Goal: Task Accomplishment & Management: Use online tool/utility

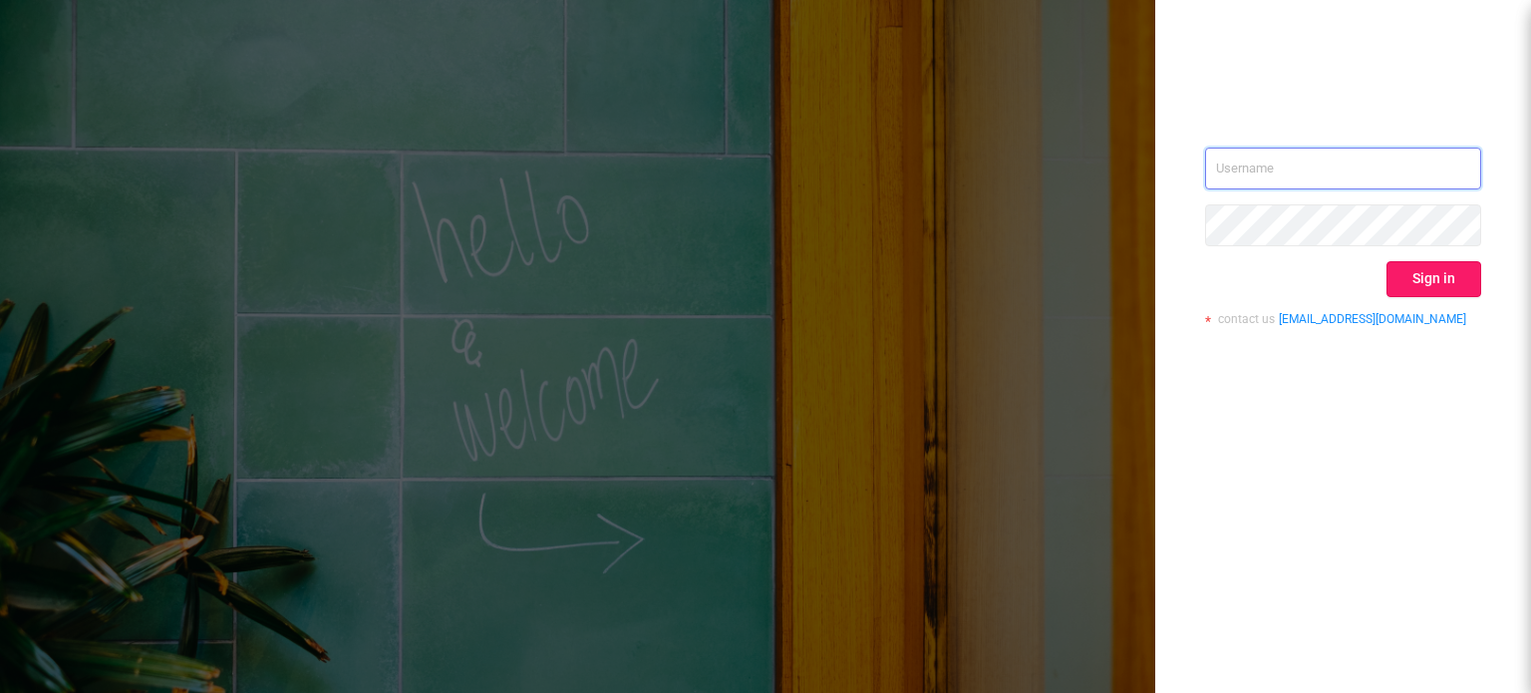
type input "[EMAIL_ADDRESS][DOMAIN_NAME]"
click at [1423, 284] on button "Sign in" at bounding box center [1434, 279] width 95 height 36
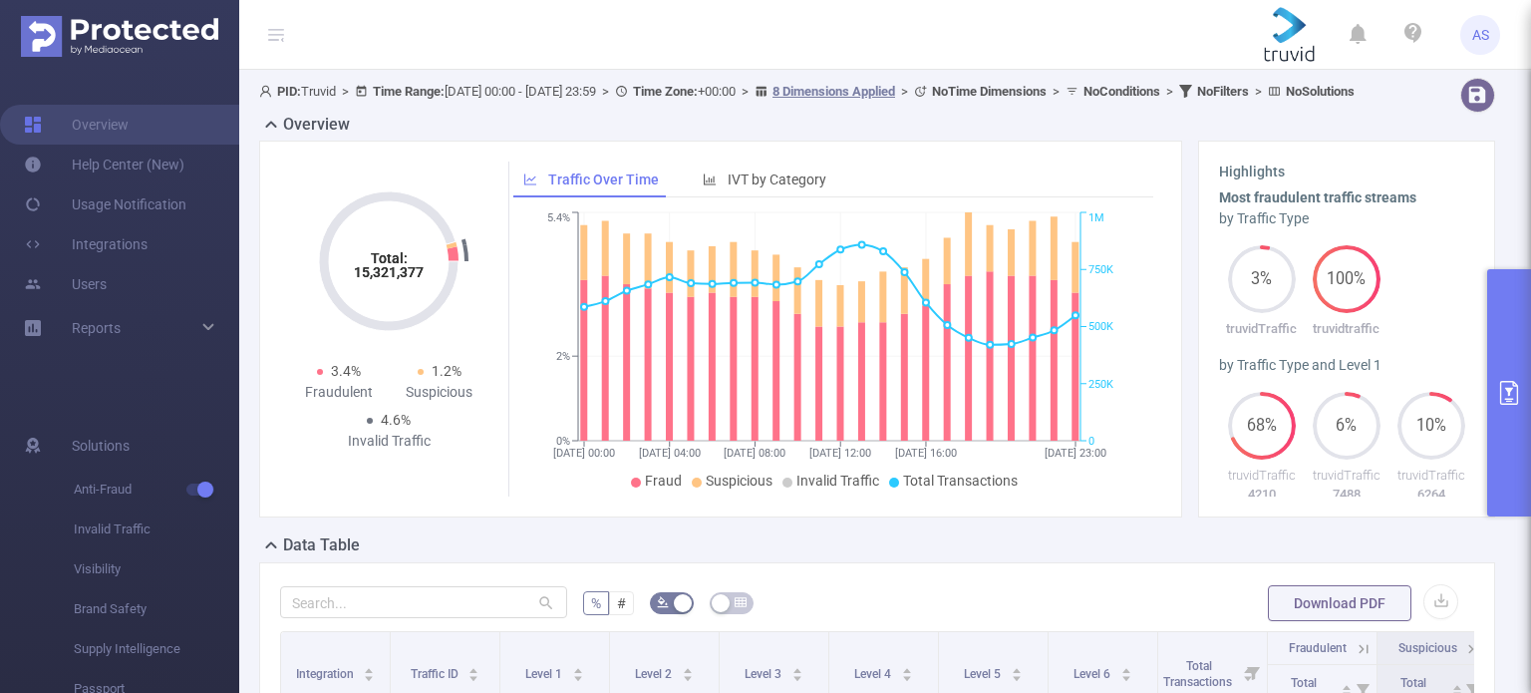
click at [1516, 342] on button "primary" at bounding box center [1510, 392] width 44 height 247
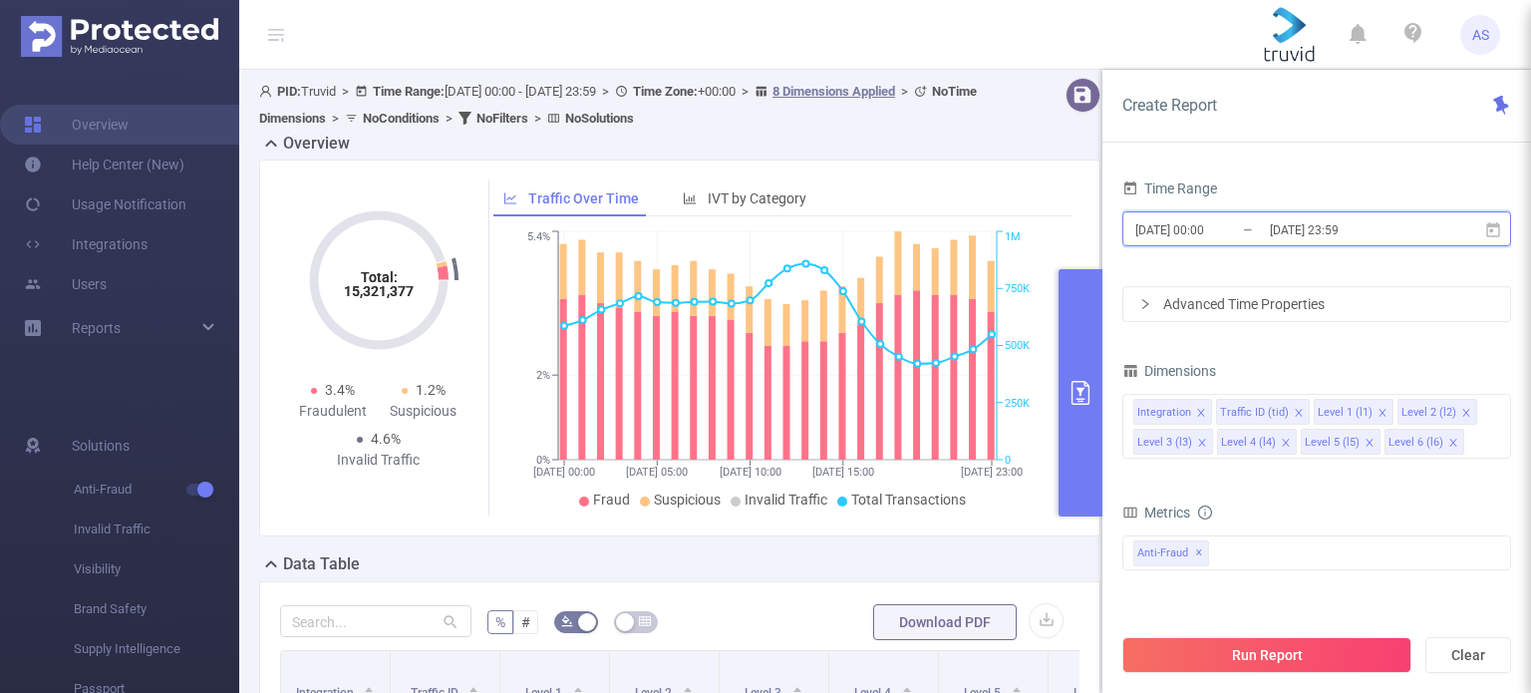
click at [1494, 226] on icon at bounding box center [1494, 228] width 14 height 15
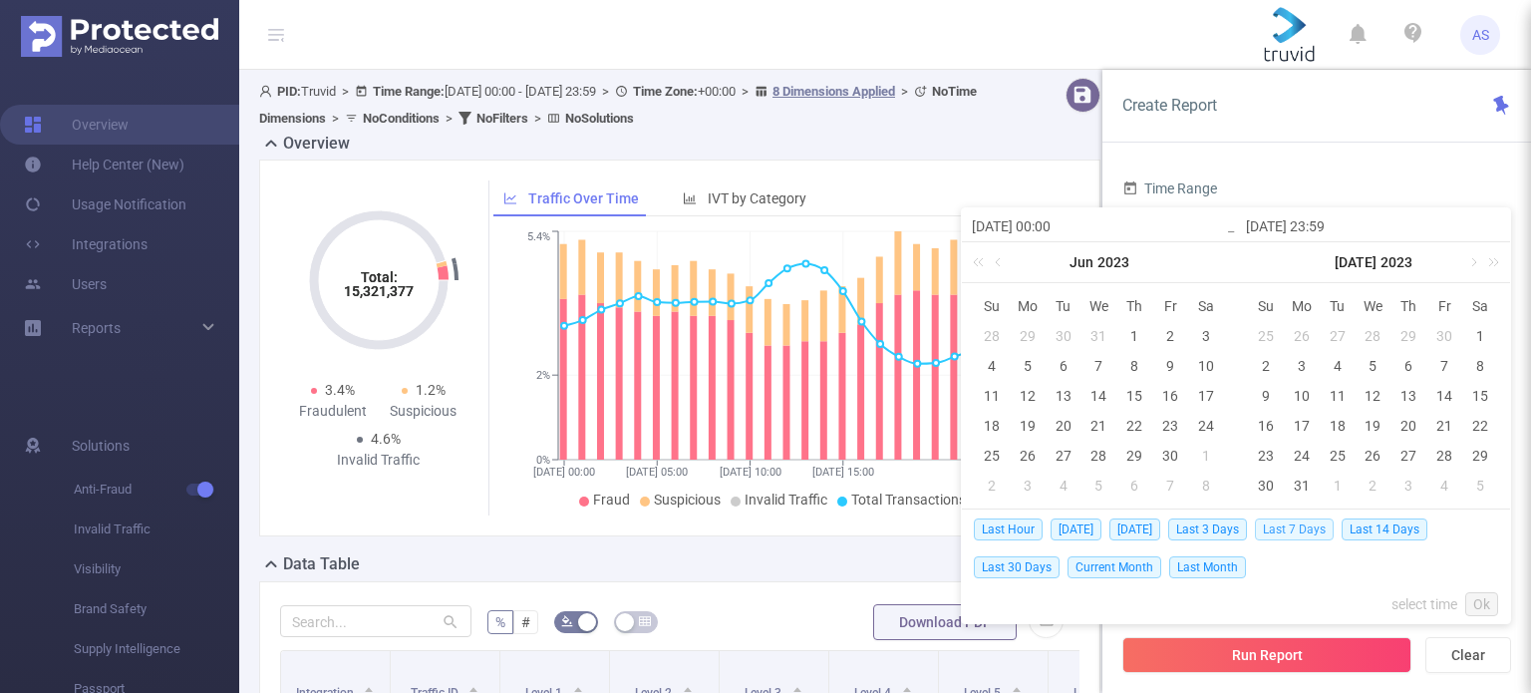
click at [1301, 522] on span "Last 7 Days" at bounding box center [1294, 529] width 79 height 22
type input "[DATE] 00:00"
type input "[DATE] 23:59"
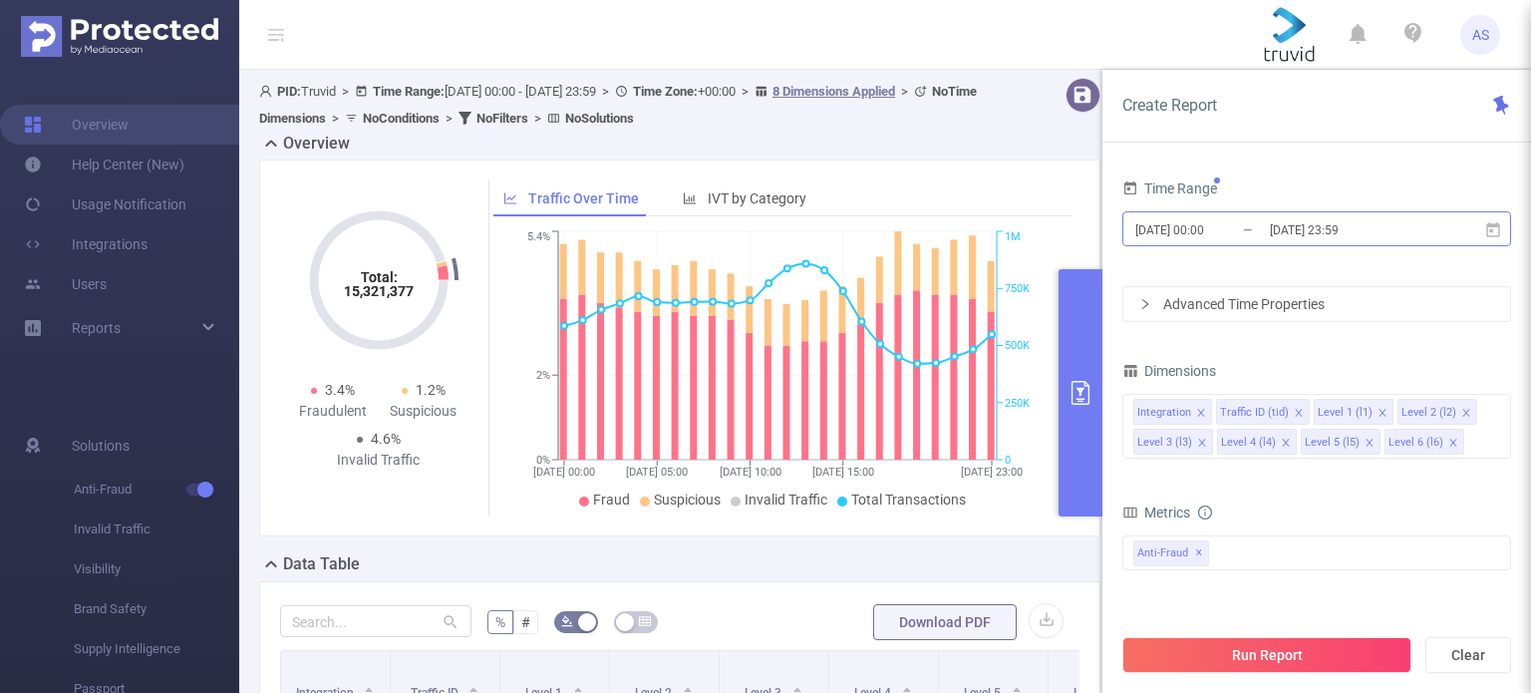
click at [1290, 228] on input "[DATE] 23:59" at bounding box center [1349, 229] width 162 height 27
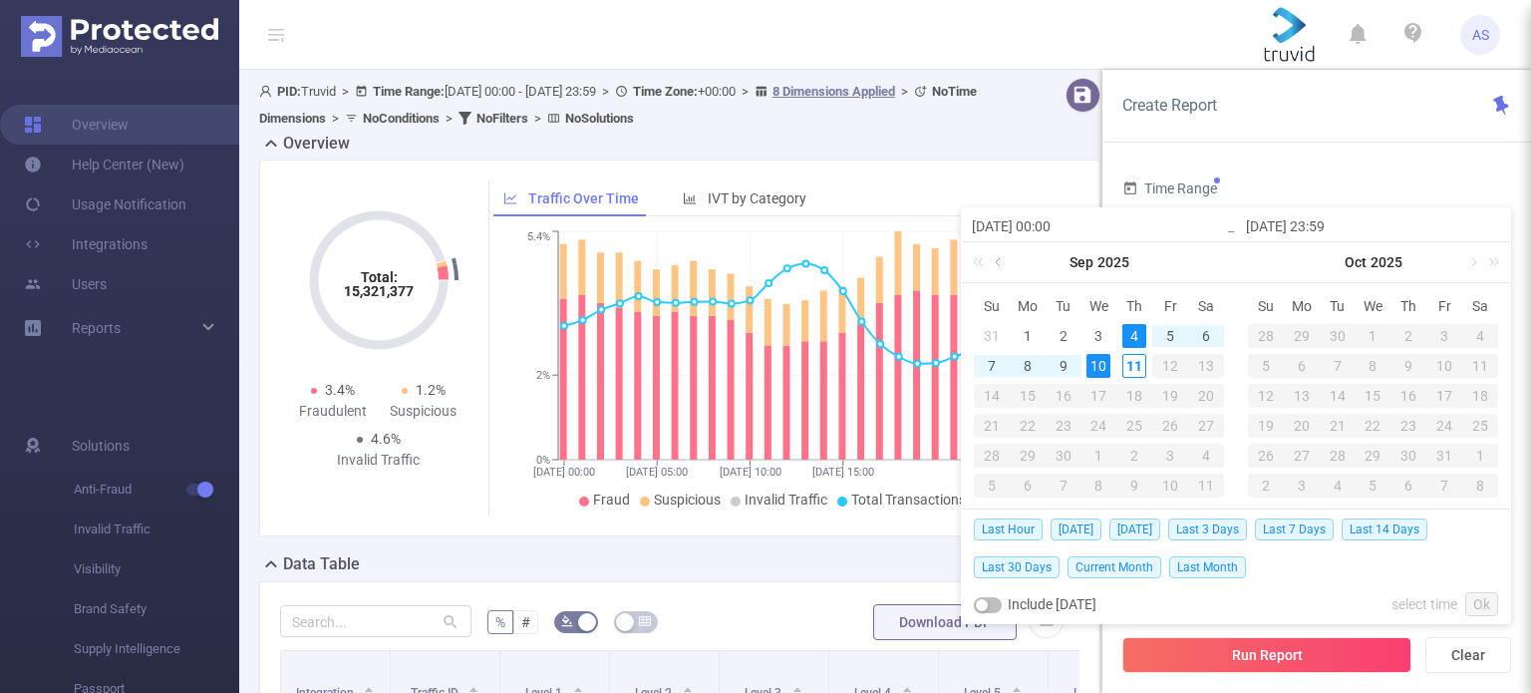
click at [997, 258] on link at bounding box center [1000, 262] width 18 height 40
click at [1166, 453] on div "29" at bounding box center [1171, 456] width 24 height 24
click at [1480, 598] on link "Ok" at bounding box center [1482, 604] width 33 height 24
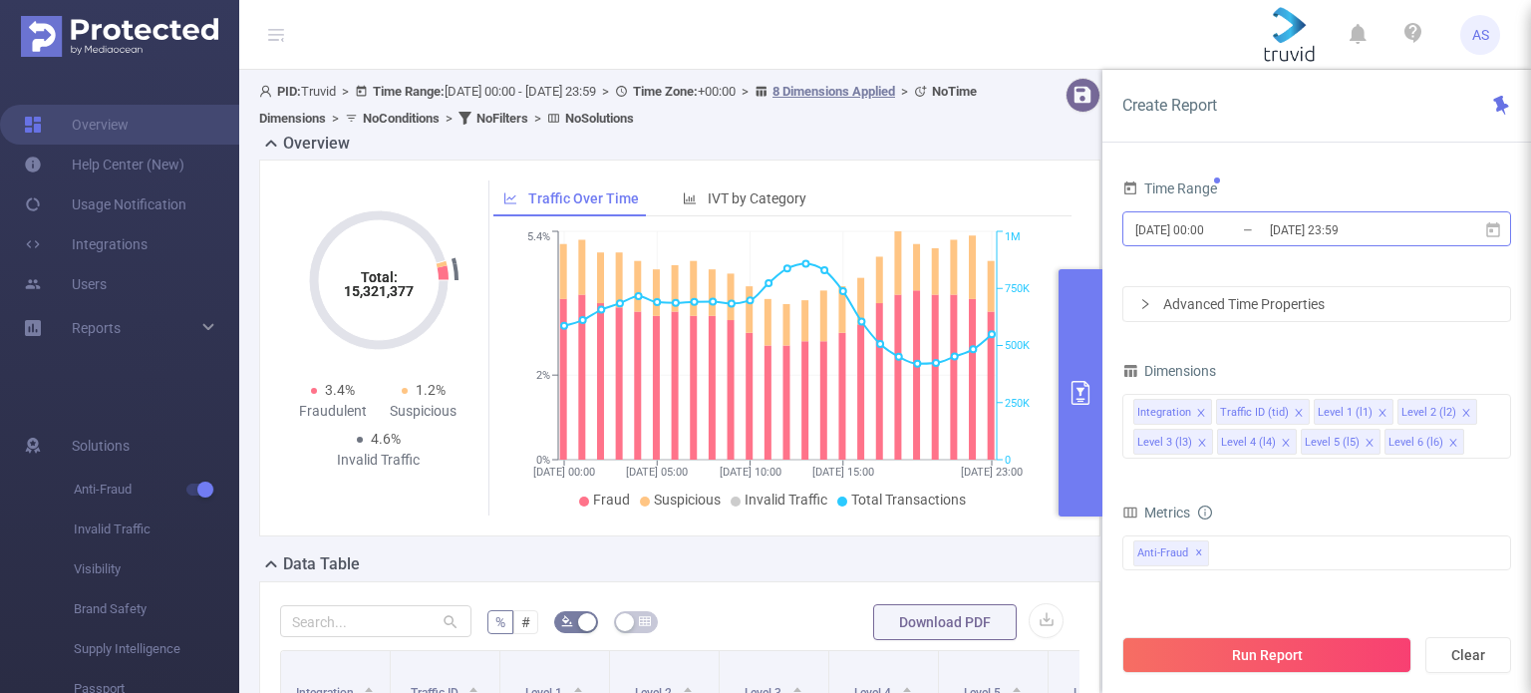
click at [1295, 227] on input "[DATE] 23:59" at bounding box center [1349, 229] width 162 height 27
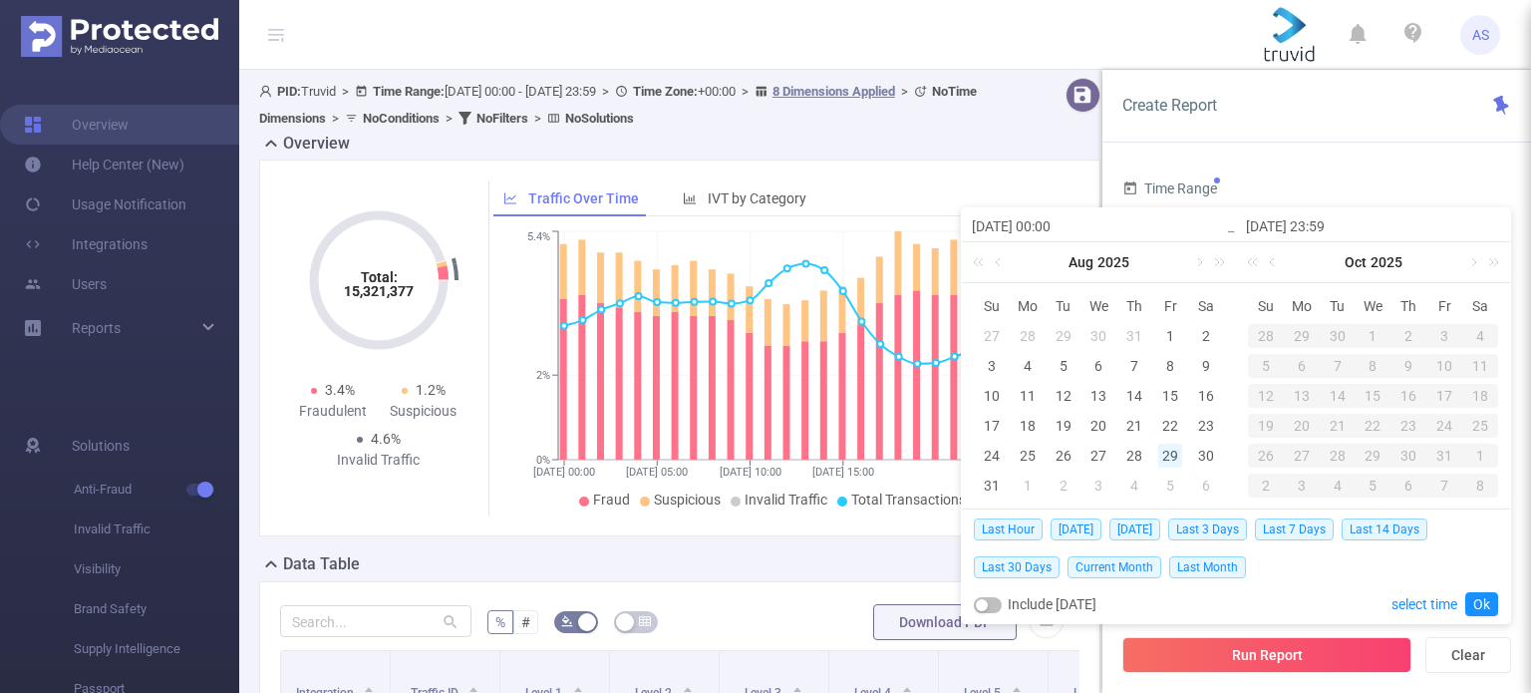
click at [1177, 460] on div "29" at bounding box center [1171, 456] width 24 height 24
type input "[DATE] 00:00"
type input "[DATE] 23:59"
type input "[DATE] 00:00"
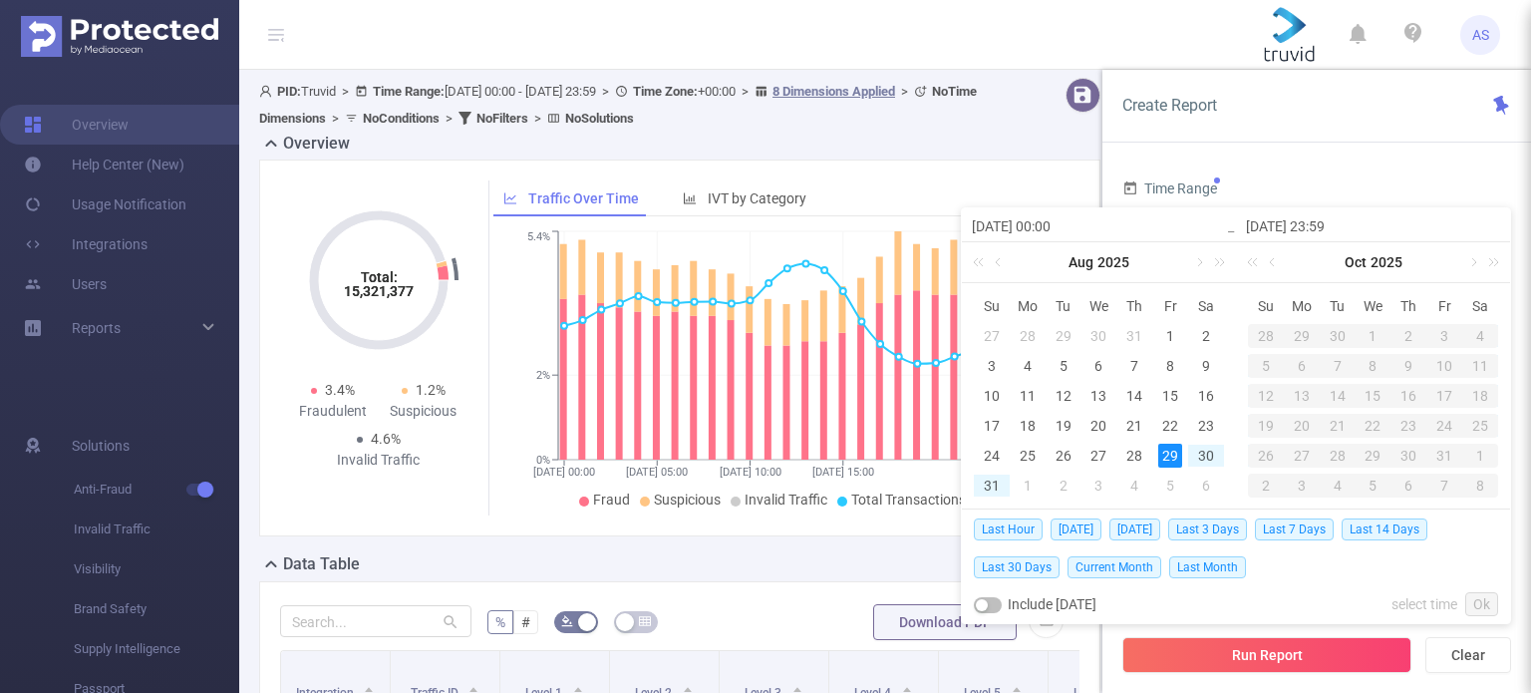
type input "[DATE] 23:59"
click at [1431, 597] on link "select time" at bounding box center [1425, 604] width 66 height 38
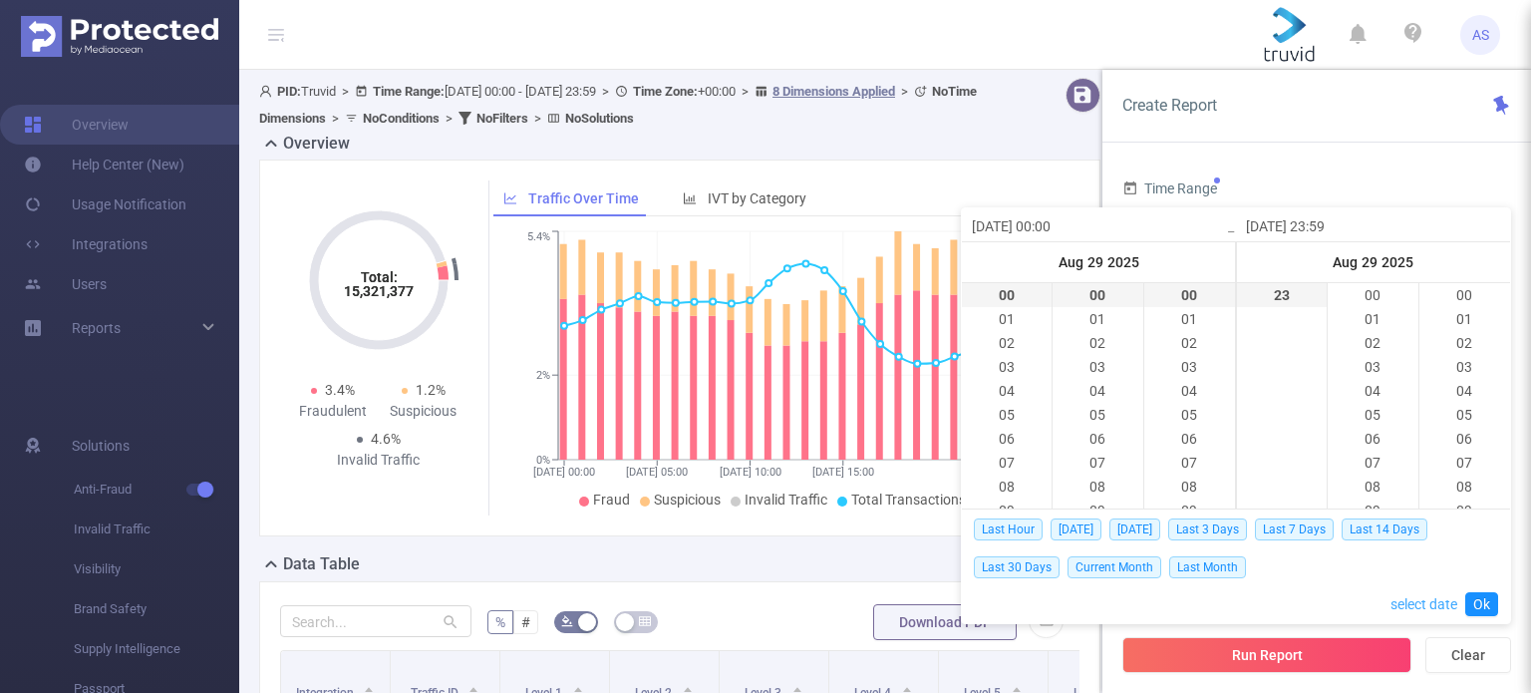
scroll to position [1412, 0]
click at [1431, 597] on link "select date" at bounding box center [1424, 604] width 67 height 38
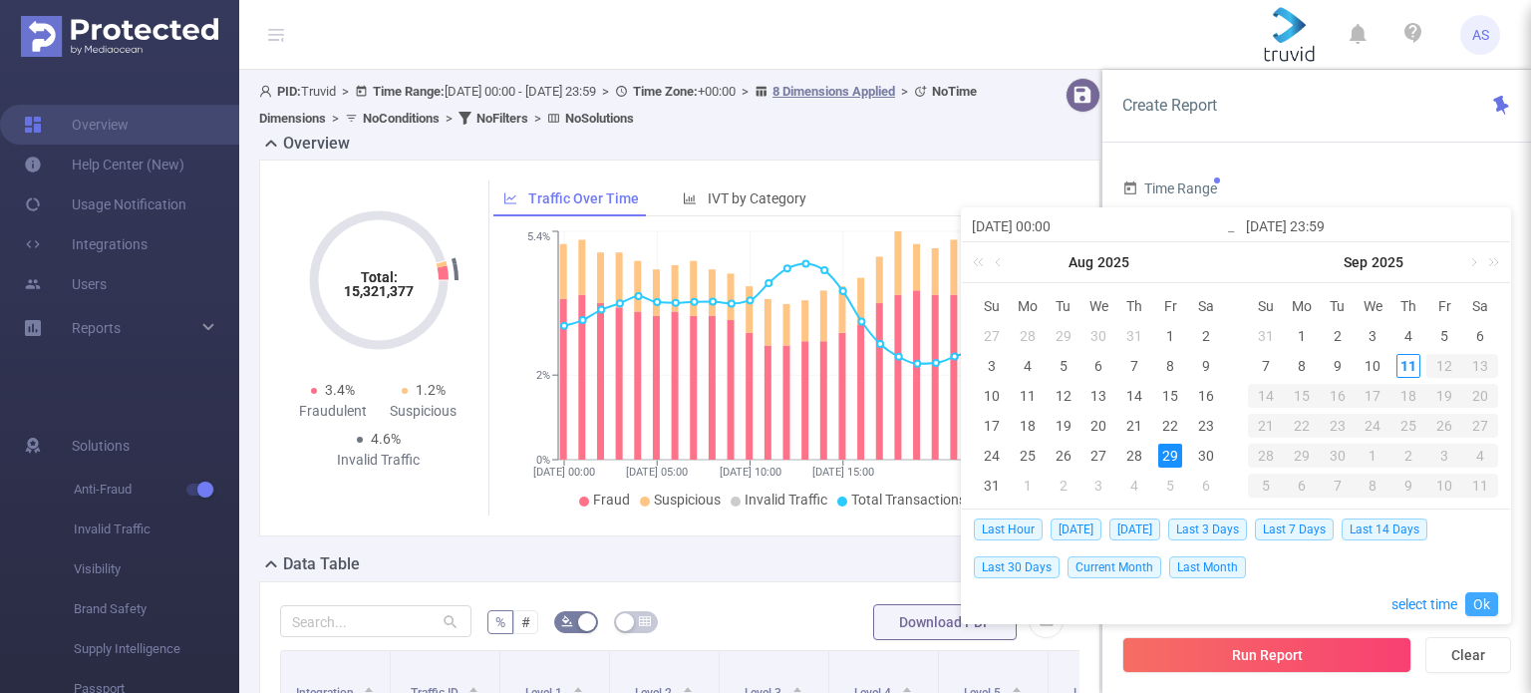
click at [1480, 600] on link "Ok" at bounding box center [1482, 604] width 33 height 24
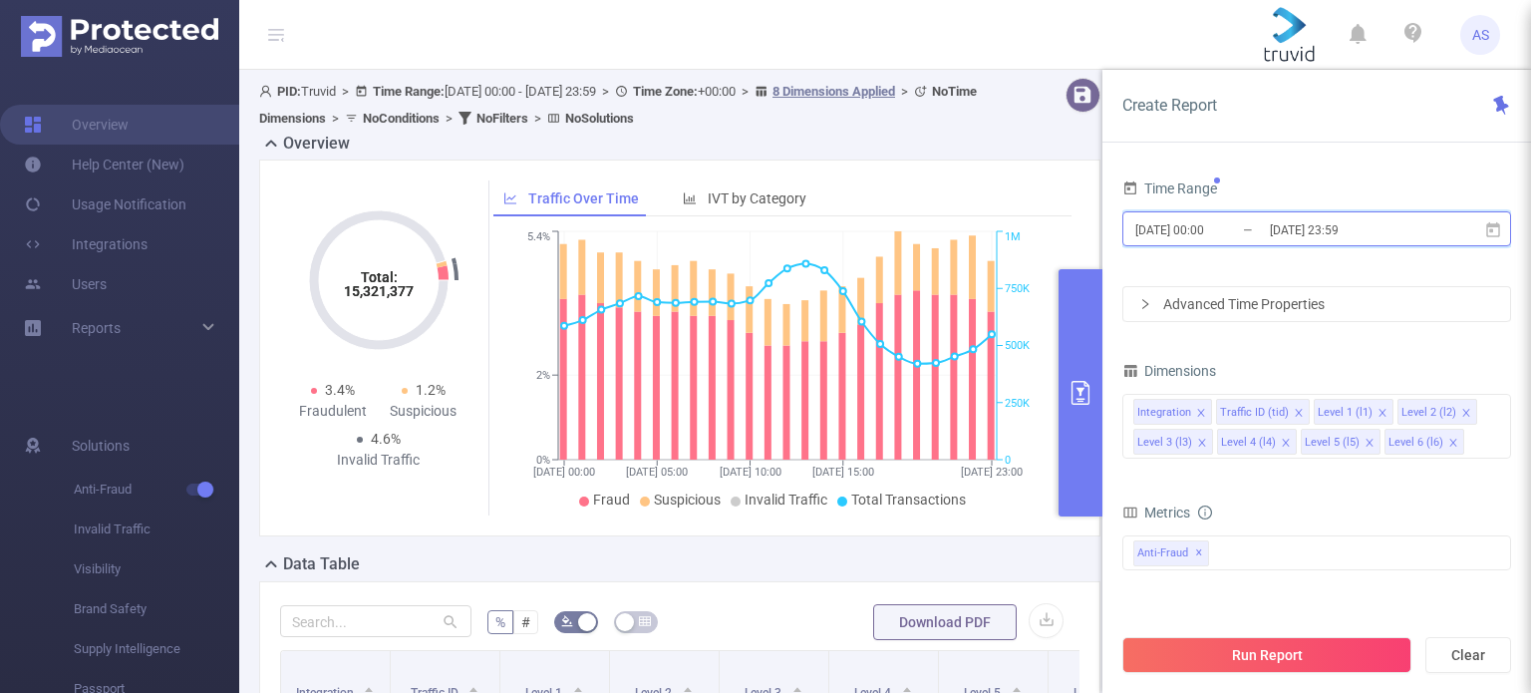
click at [1492, 227] on icon at bounding box center [1494, 230] width 18 height 18
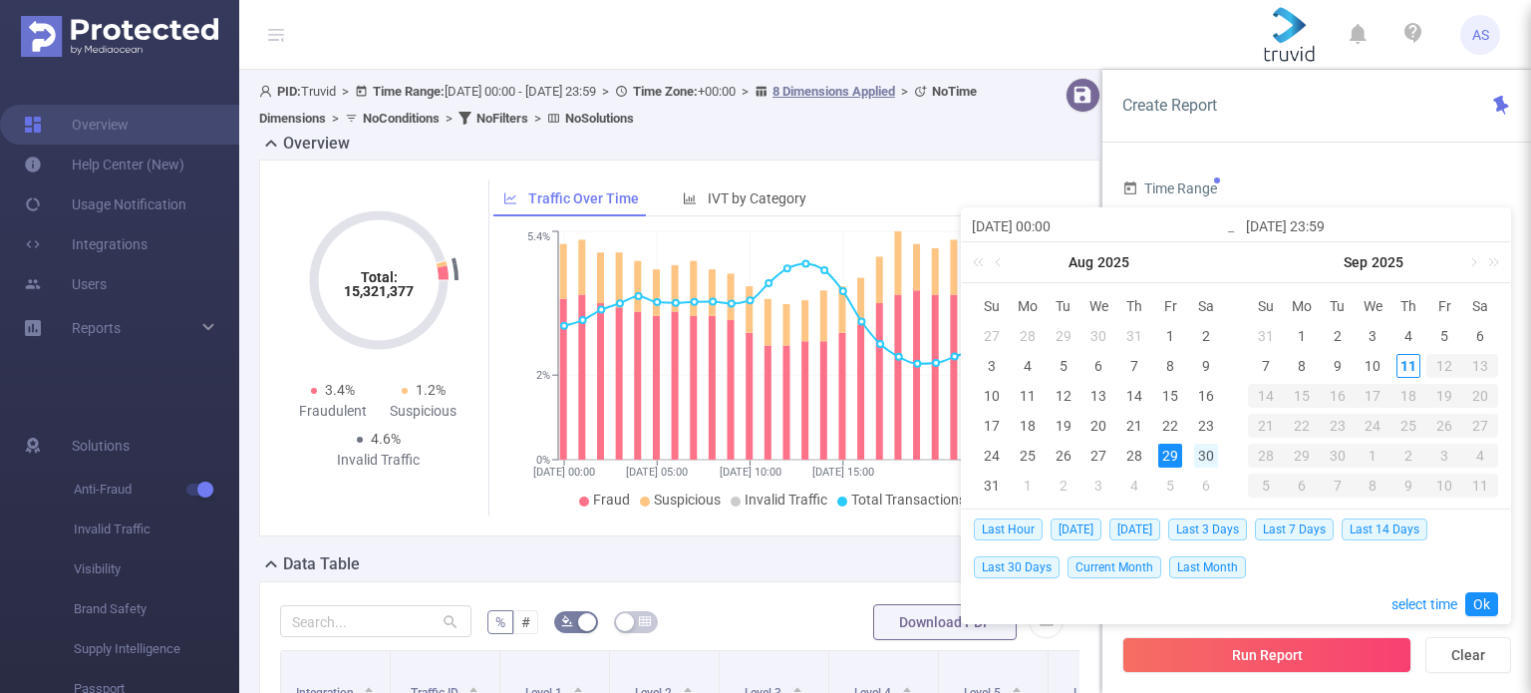
click at [1205, 447] on div "30" at bounding box center [1206, 456] width 24 height 24
click at [1179, 456] on div "29" at bounding box center [1171, 456] width 24 height 24
type input "[DATE] 23:59"
click at [1206, 451] on div "30" at bounding box center [1206, 456] width 24 height 24
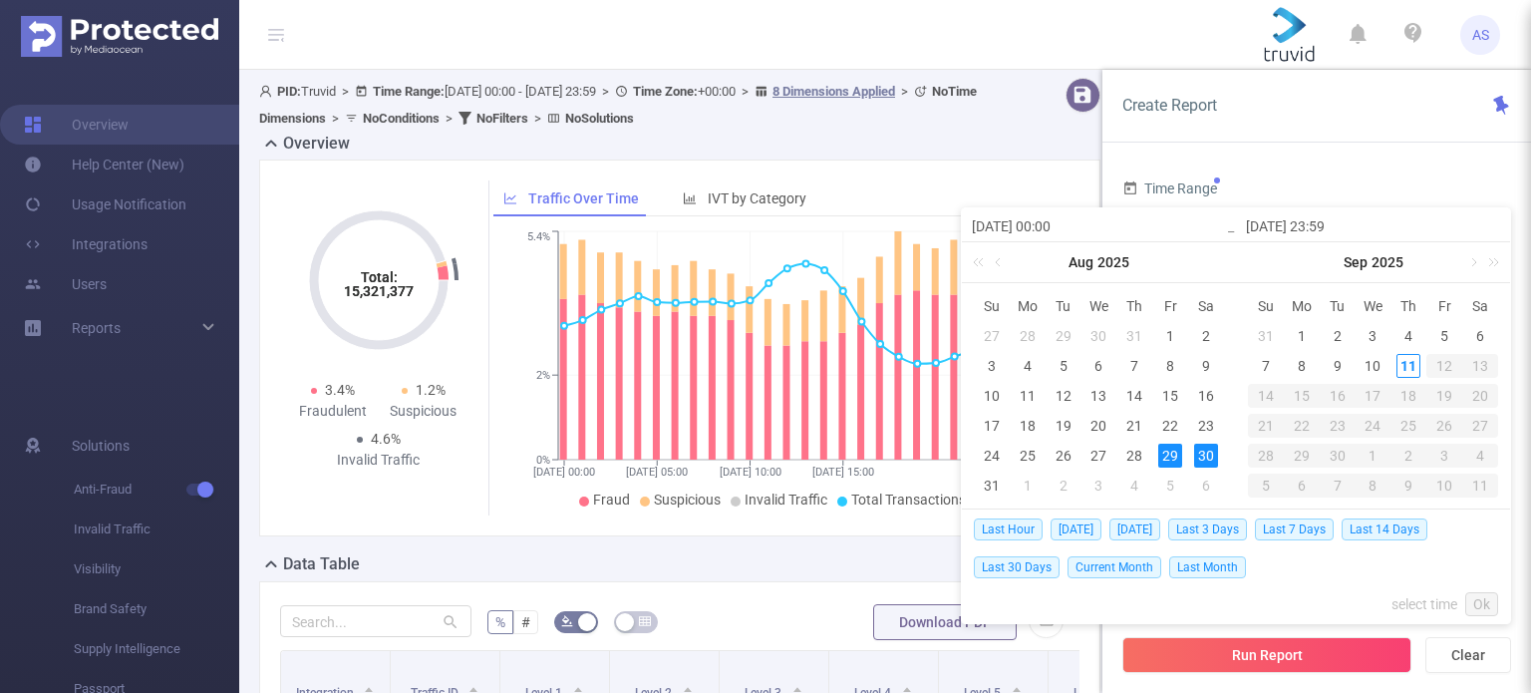
click at [1173, 458] on div "29" at bounding box center [1171, 456] width 24 height 24
click at [1485, 605] on link "Ok" at bounding box center [1482, 604] width 33 height 24
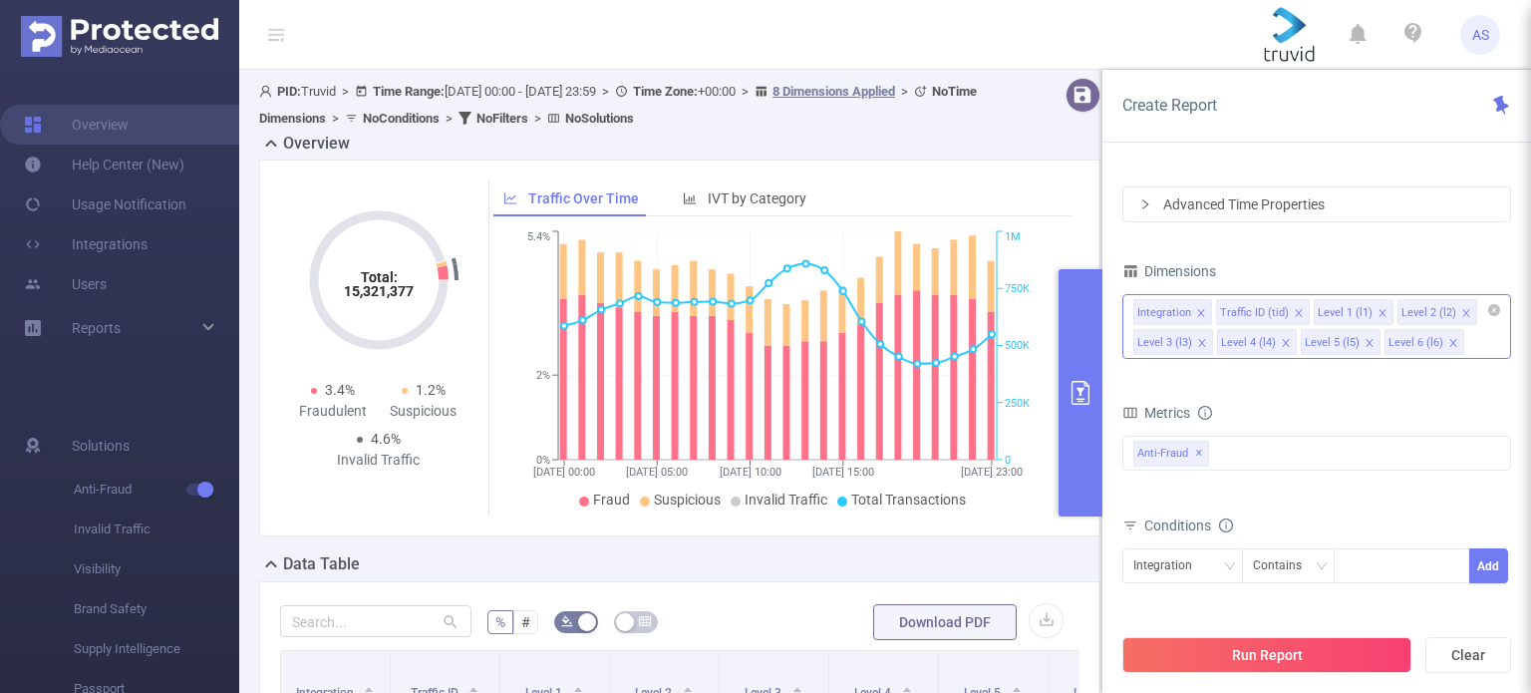
click at [1449, 344] on icon "icon: close" at bounding box center [1454, 343] width 10 height 10
click at [1365, 349] on span at bounding box center [1370, 343] width 10 height 22
click at [1282, 346] on icon "icon: close" at bounding box center [1286, 343] width 10 height 10
click at [1197, 341] on icon "icon: close" at bounding box center [1202, 343] width 10 height 10
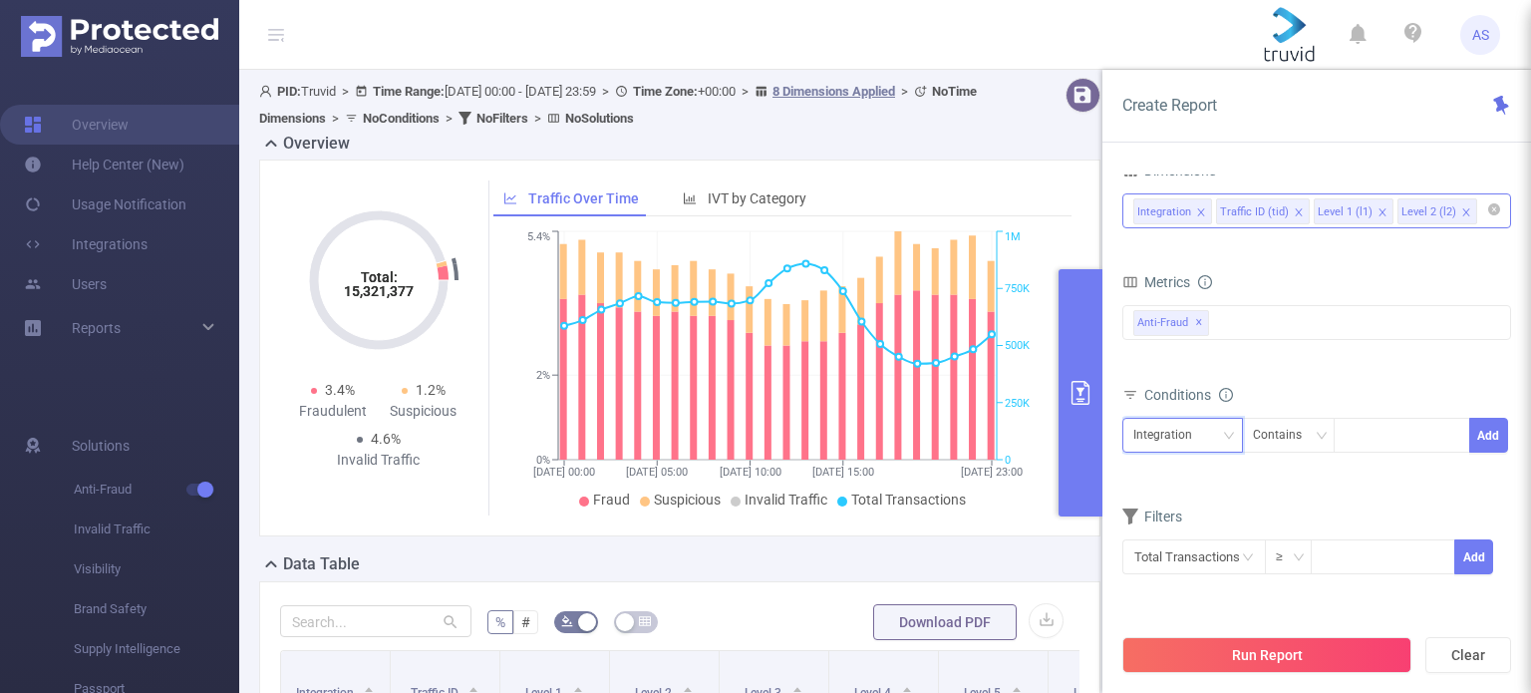
click at [1194, 436] on div "Integration" at bounding box center [1170, 435] width 73 height 33
click at [1177, 570] on li "Level 2 (l2)" at bounding box center [1183, 570] width 121 height 32
click at [1362, 434] on div at bounding box center [1402, 435] width 115 height 33
type input "la"
type input "lamet"
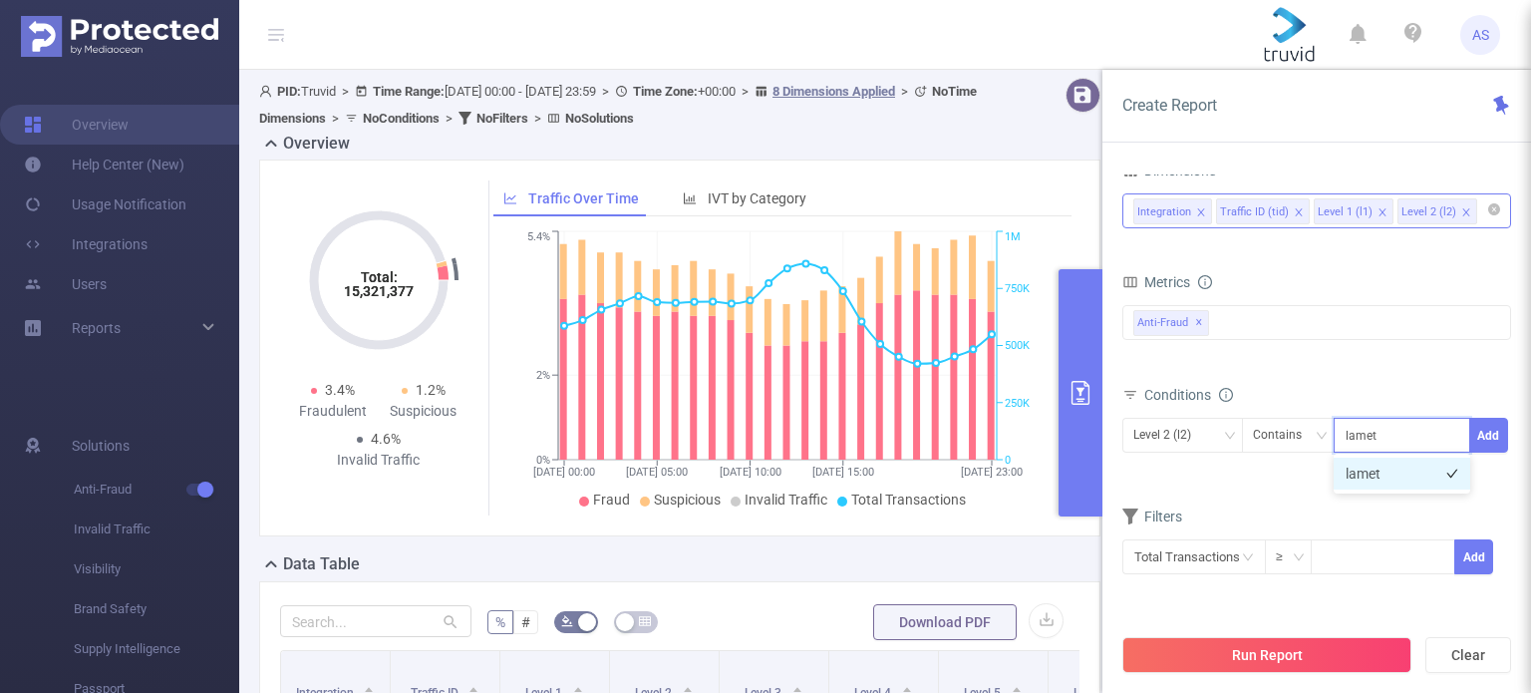
click at [1390, 474] on li "lamet" at bounding box center [1402, 474] width 137 height 32
click at [1496, 438] on button "Add" at bounding box center [1489, 435] width 39 height 35
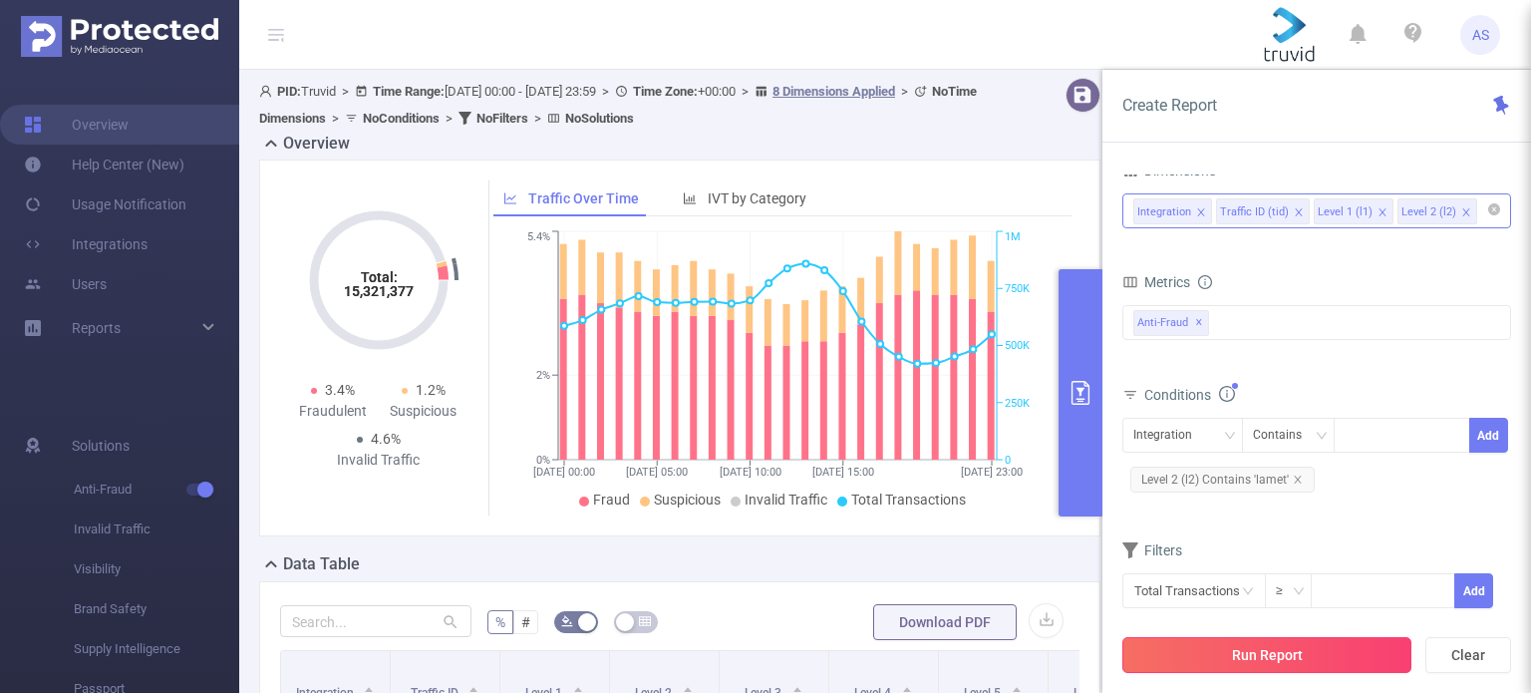
click at [1227, 652] on button "Run Report" at bounding box center [1267, 655] width 289 height 36
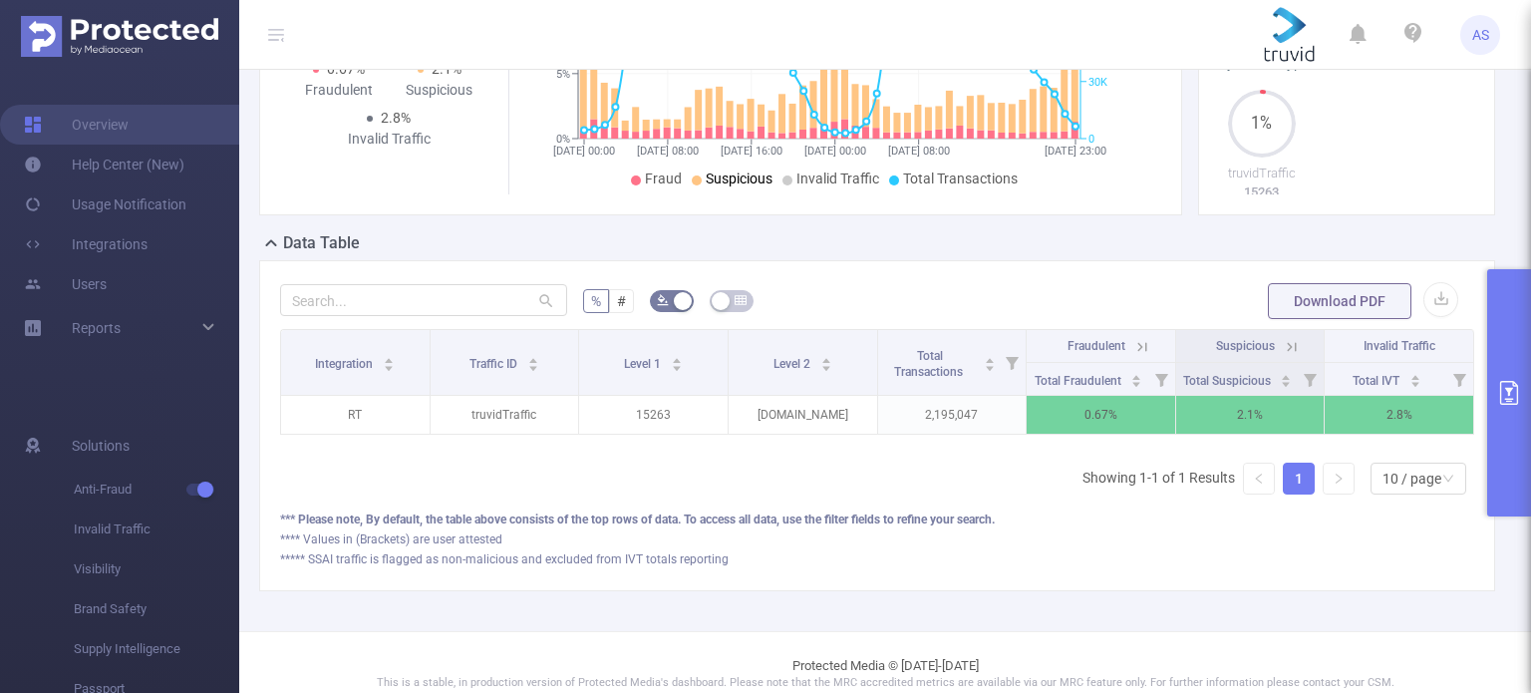
scroll to position [356, 0]
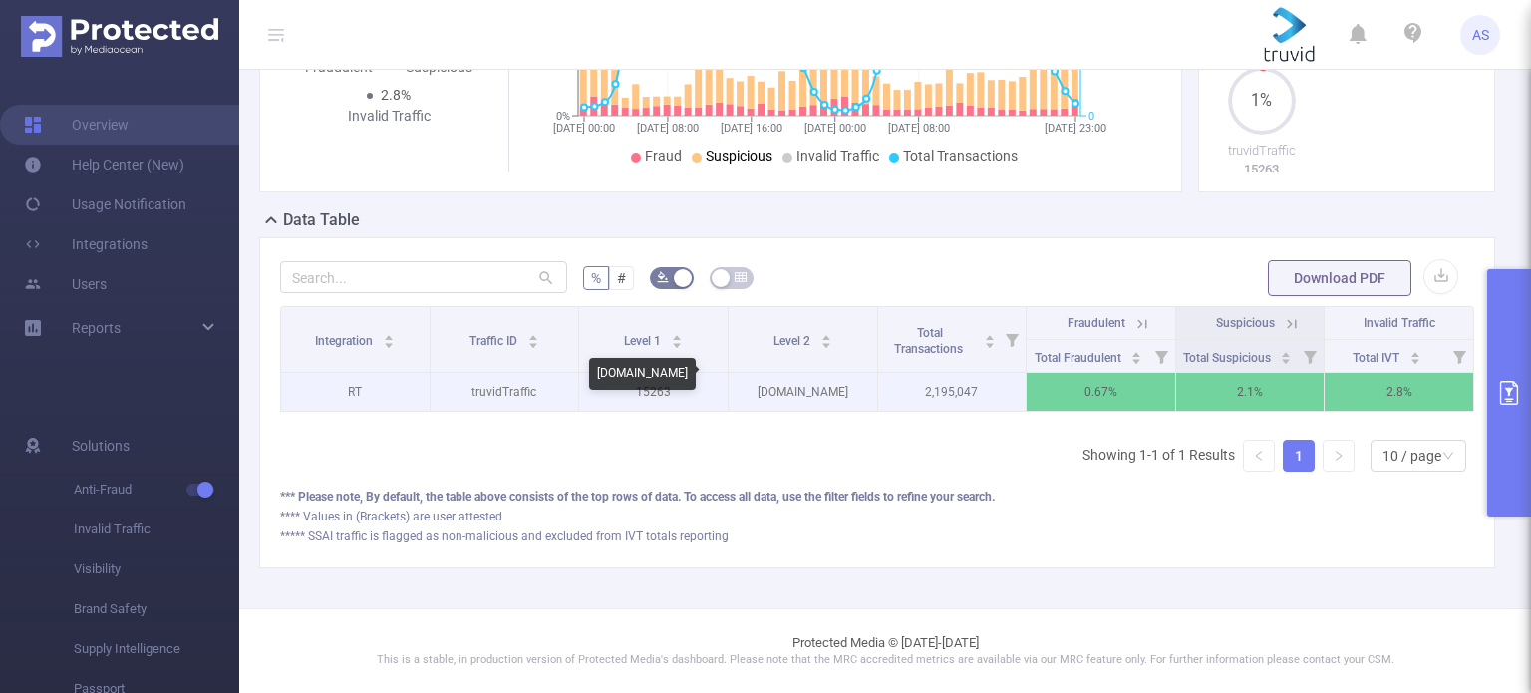
click at [818, 384] on p "[DOMAIN_NAME]" at bounding box center [803, 392] width 149 height 38
click at [1080, 376] on p "0.67%" at bounding box center [1101, 392] width 149 height 38
drag, startPoint x: 1112, startPoint y: 385, endPoint x: 1073, endPoint y: 386, distance: 38.9
click at [1073, 386] on p "0.67%" at bounding box center [1097, 392] width 149 height 38
click at [1081, 382] on p "0.67%" at bounding box center [1097, 392] width 149 height 38
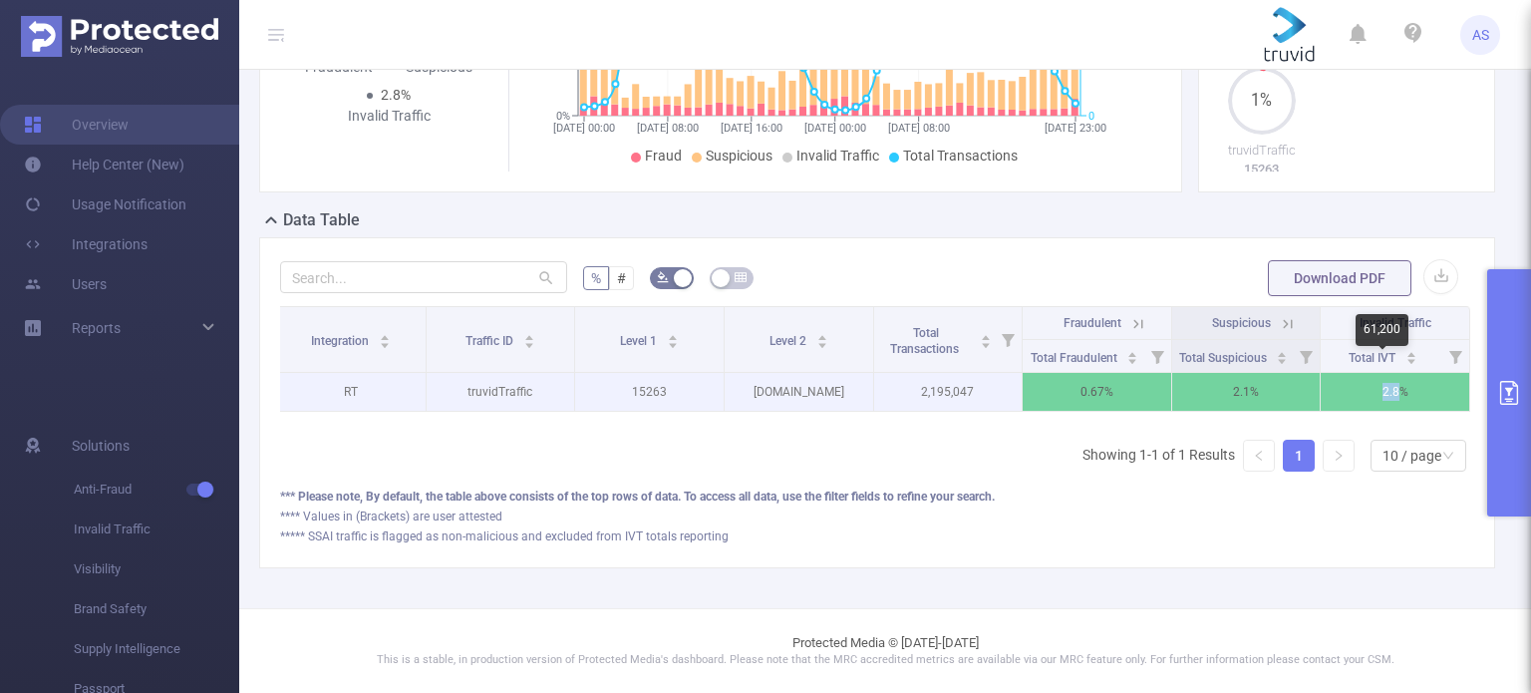
drag, startPoint x: 1386, startPoint y: 382, endPoint x: 1348, endPoint y: 390, distance: 38.7
click at [1348, 390] on p "2.8%" at bounding box center [1395, 392] width 149 height 38
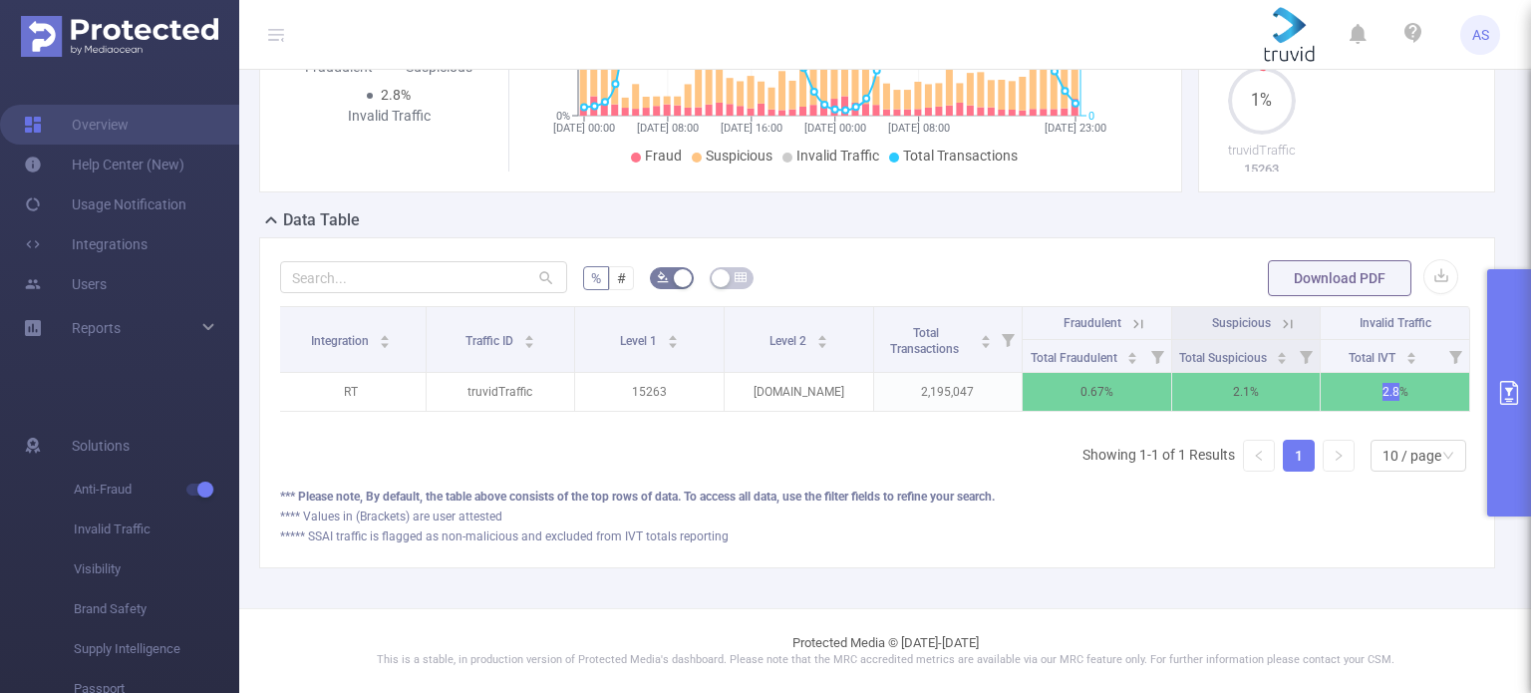
scroll to position [0, 4]
